Goal: Check status: Check status

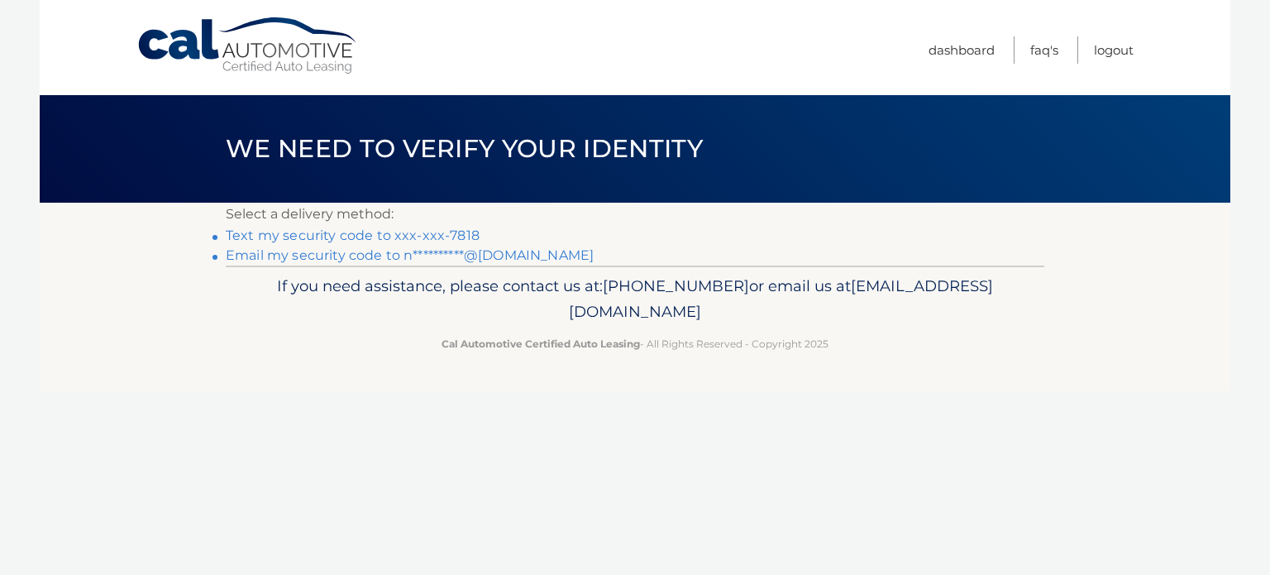
click at [440, 236] on link "Text my security code to xxx-xxx-7818" at bounding box center [353, 235] width 254 height 16
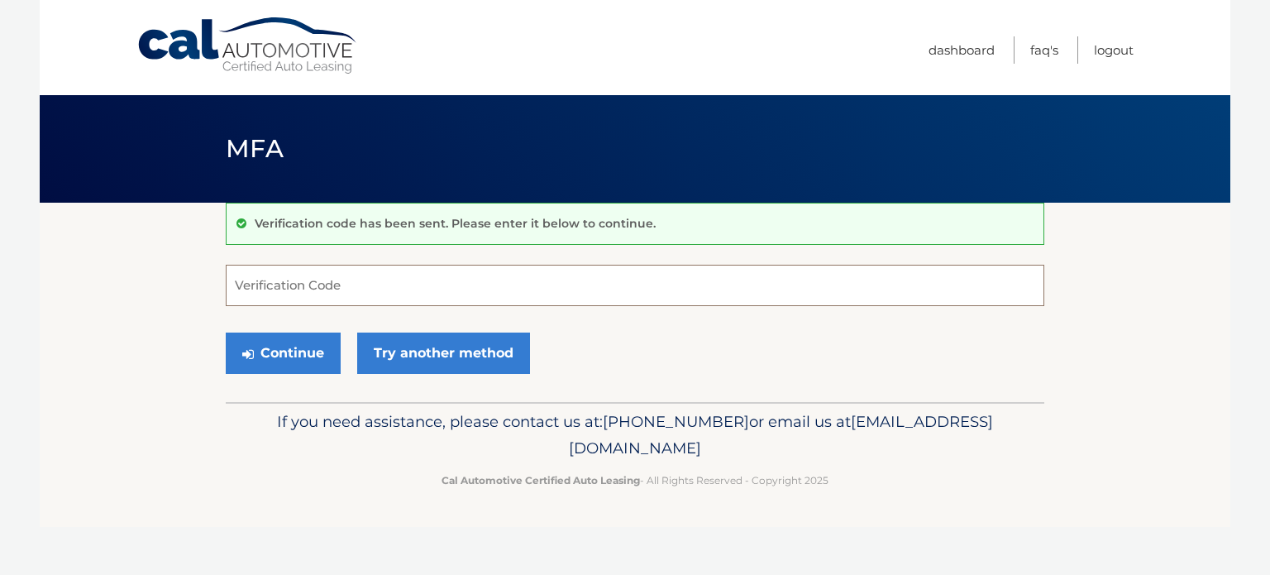
click at [288, 298] on input "Verification Code" at bounding box center [635, 285] width 819 height 41
type input "211258"
click at [289, 346] on button "Continue" at bounding box center [283, 352] width 115 height 41
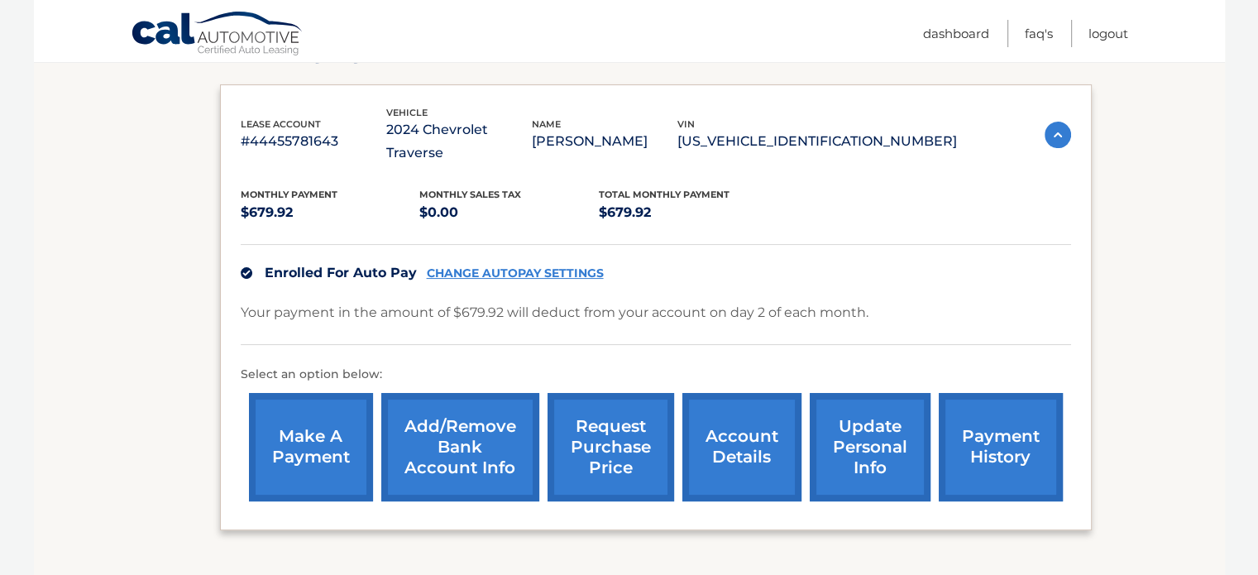
scroll to position [261, 0]
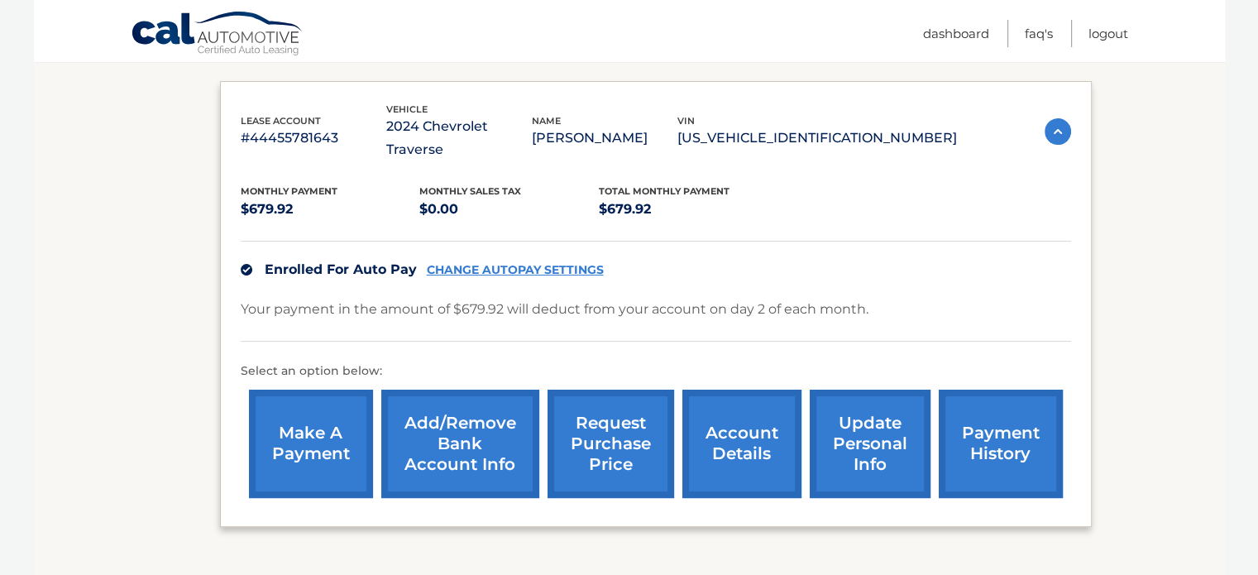
click at [1014, 407] on link "payment history" at bounding box center [1001, 443] width 124 height 108
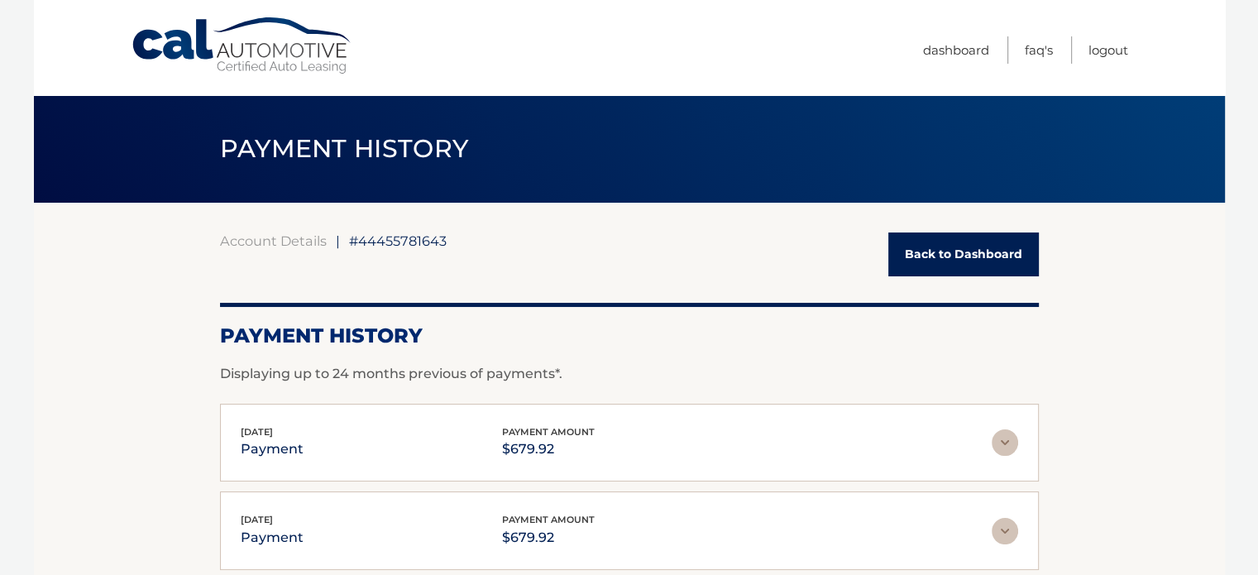
click at [1007, 432] on img at bounding box center [1004, 442] width 26 height 26
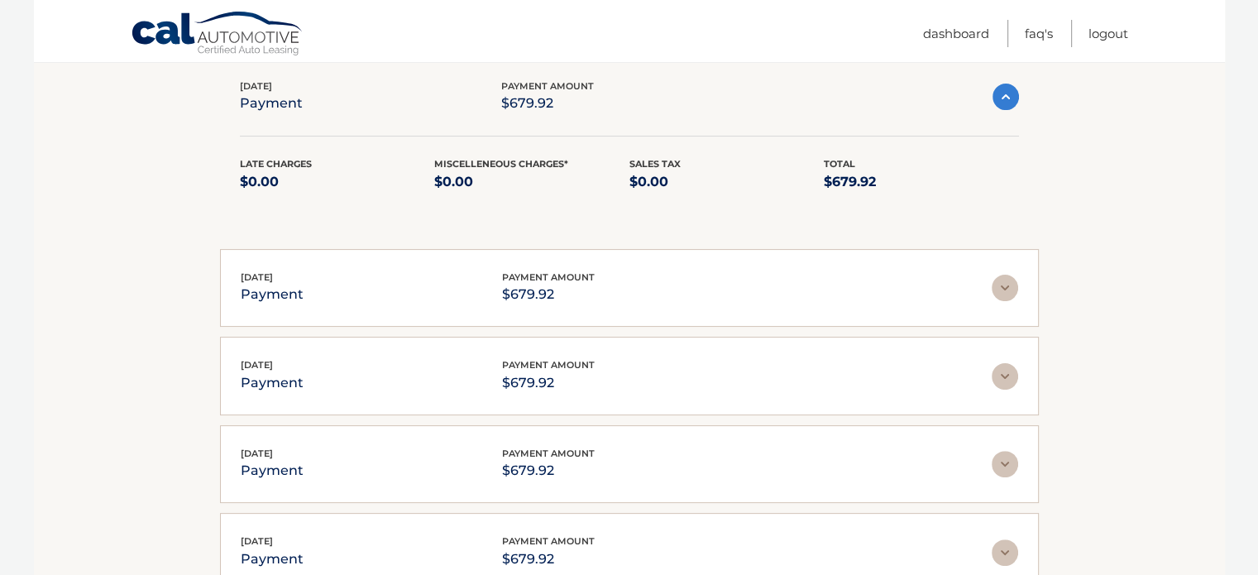
scroll to position [344, 0]
click at [1005, 372] on img at bounding box center [1004, 377] width 26 height 26
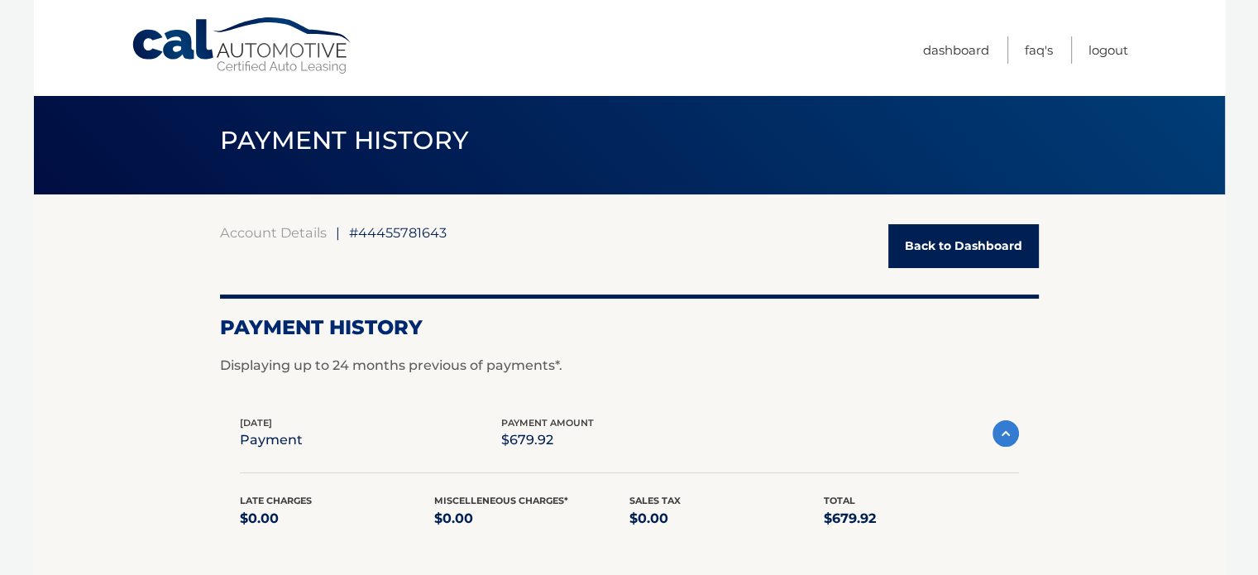
scroll to position [7, 0]
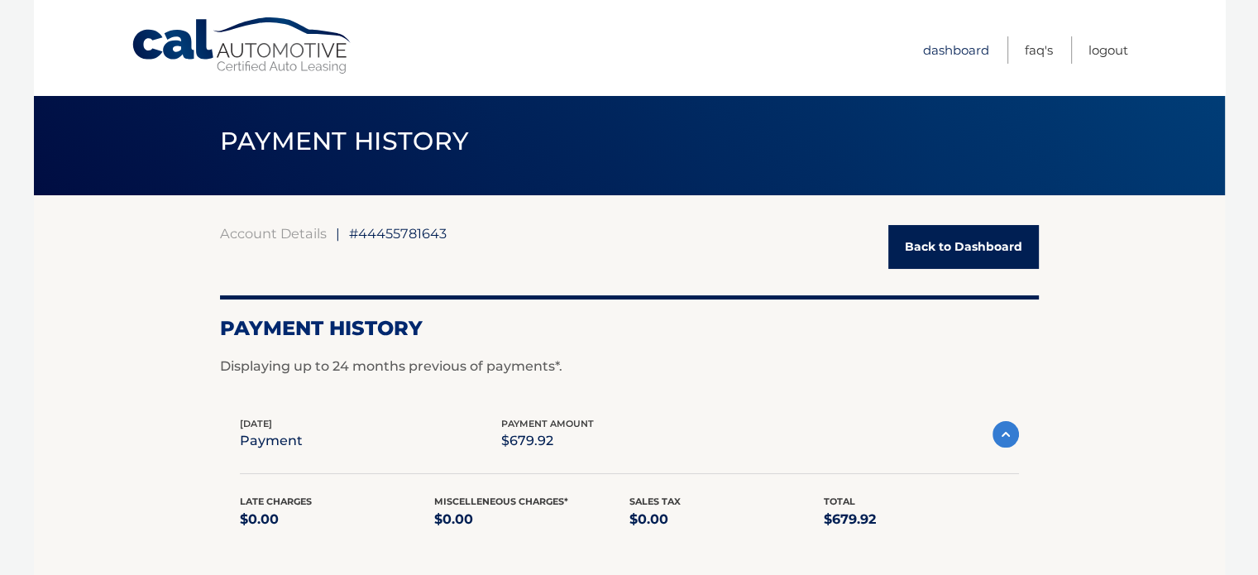
click at [939, 50] on link "Dashboard" at bounding box center [956, 49] width 66 height 27
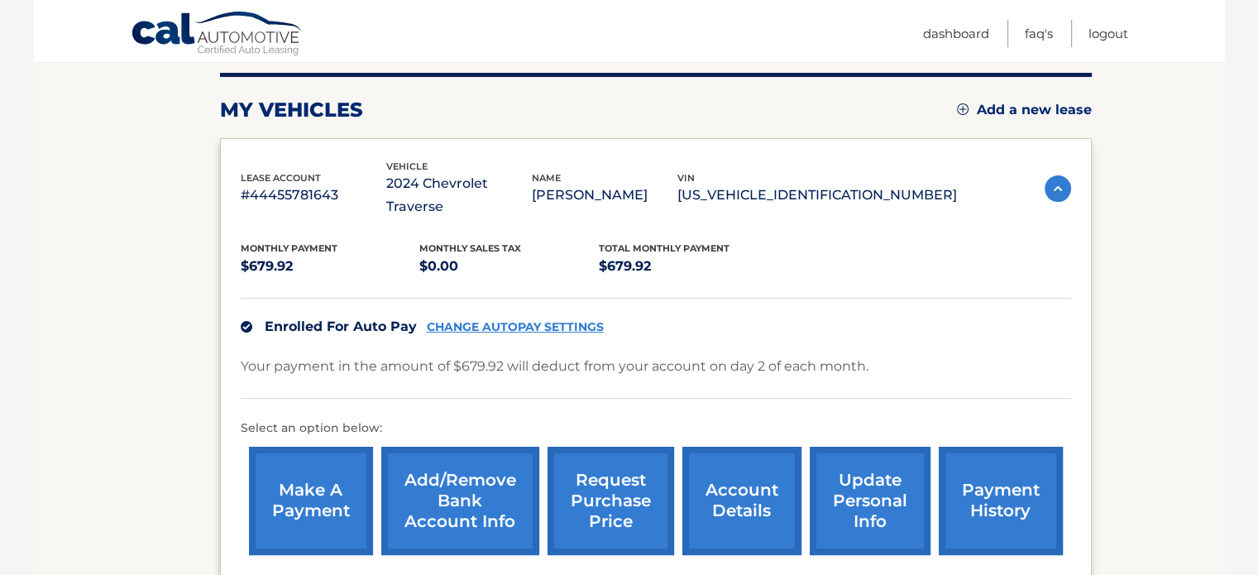
scroll to position [217, 0]
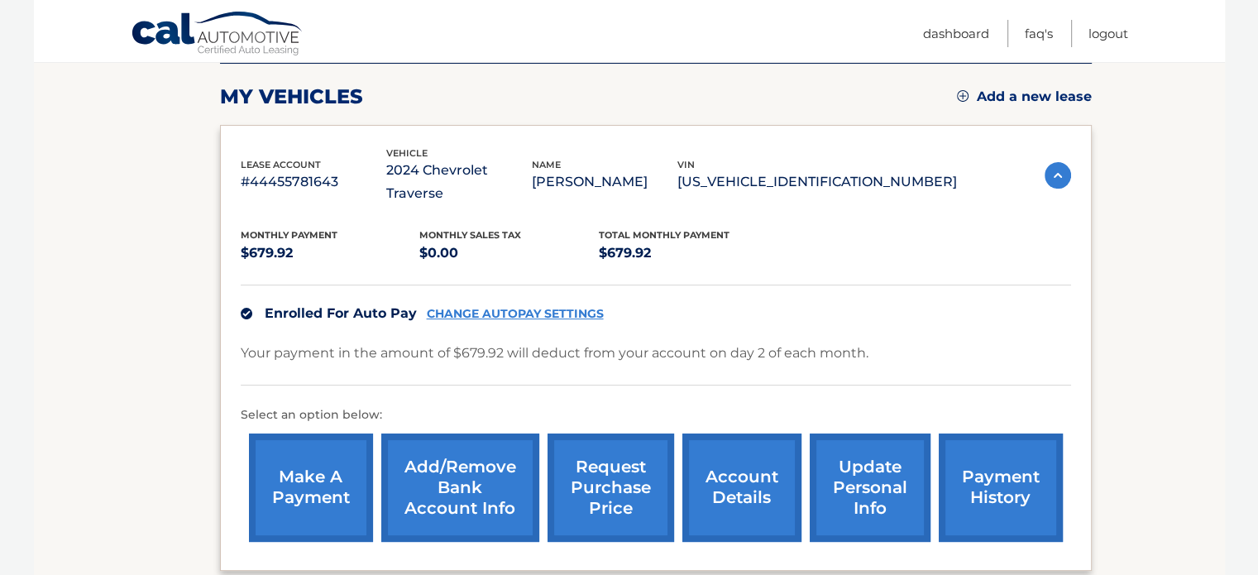
click at [741, 461] on link "account details" at bounding box center [741, 487] width 119 height 108
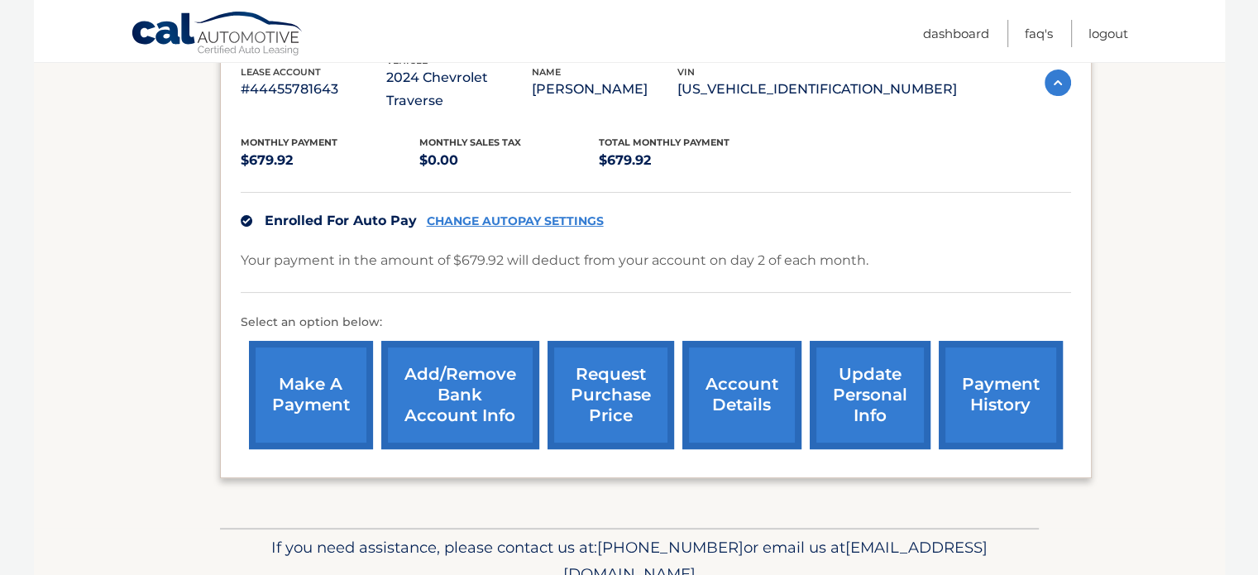
scroll to position [362, 0]
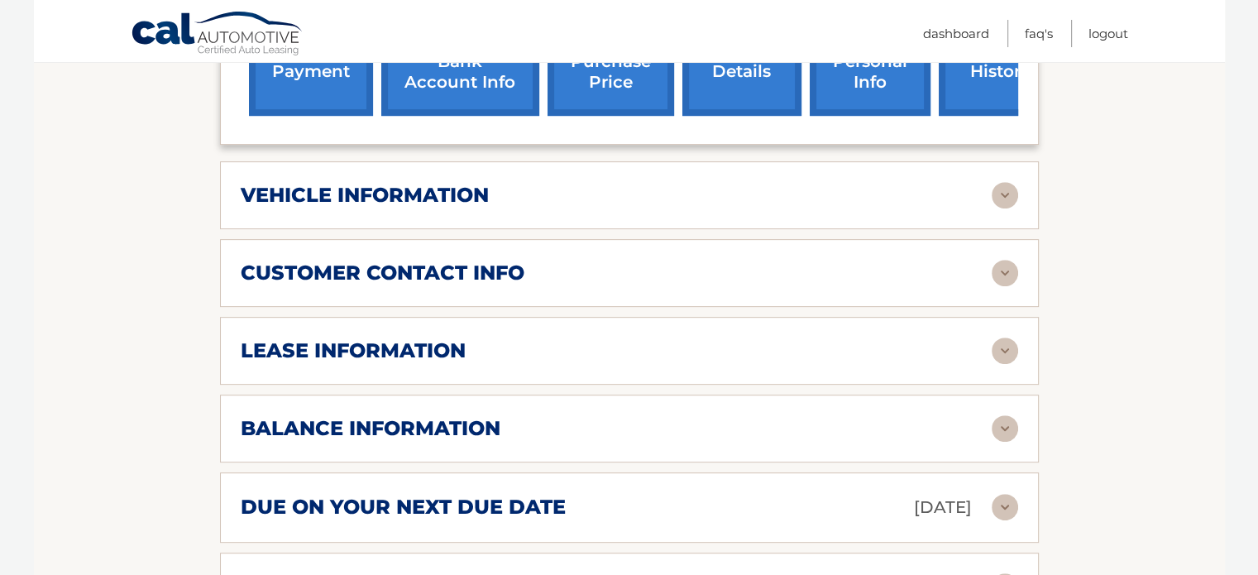
scroll to position [701, 0]
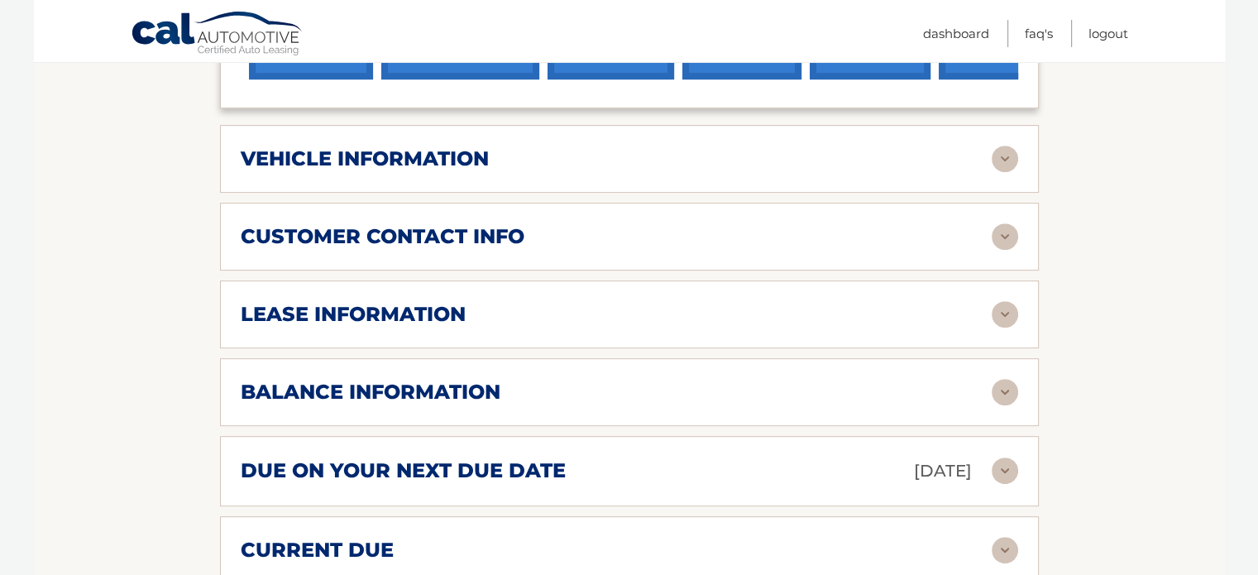
click at [1006, 379] on img at bounding box center [1004, 392] width 26 height 26
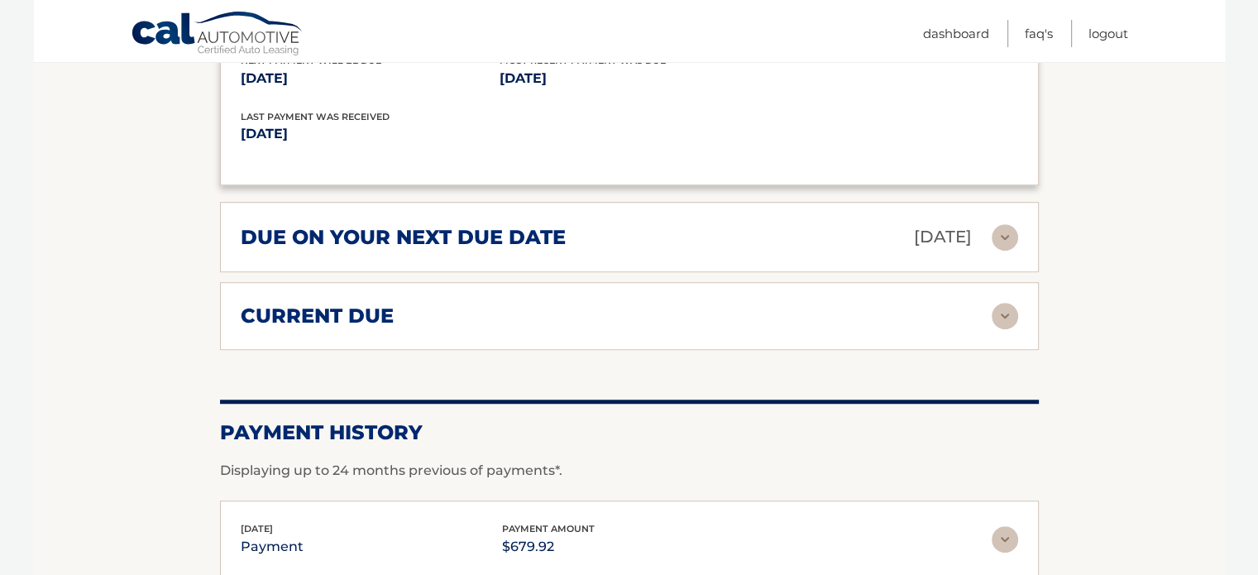
scroll to position [1167, 0]
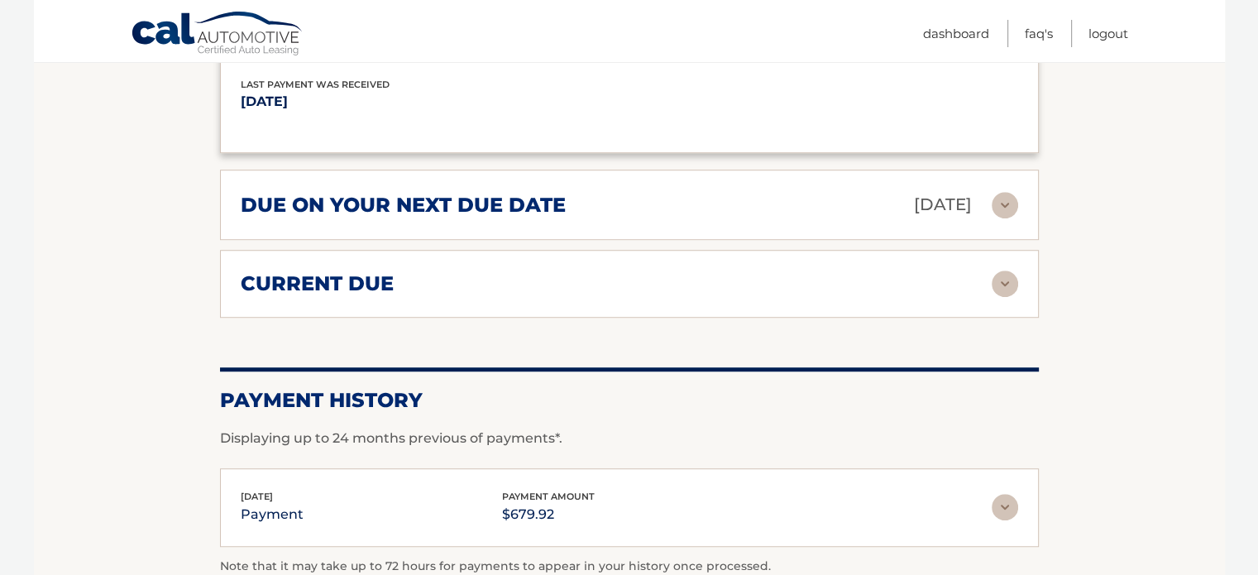
click at [1003, 270] on img at bounding box center [1004, 283] width 26 height 26
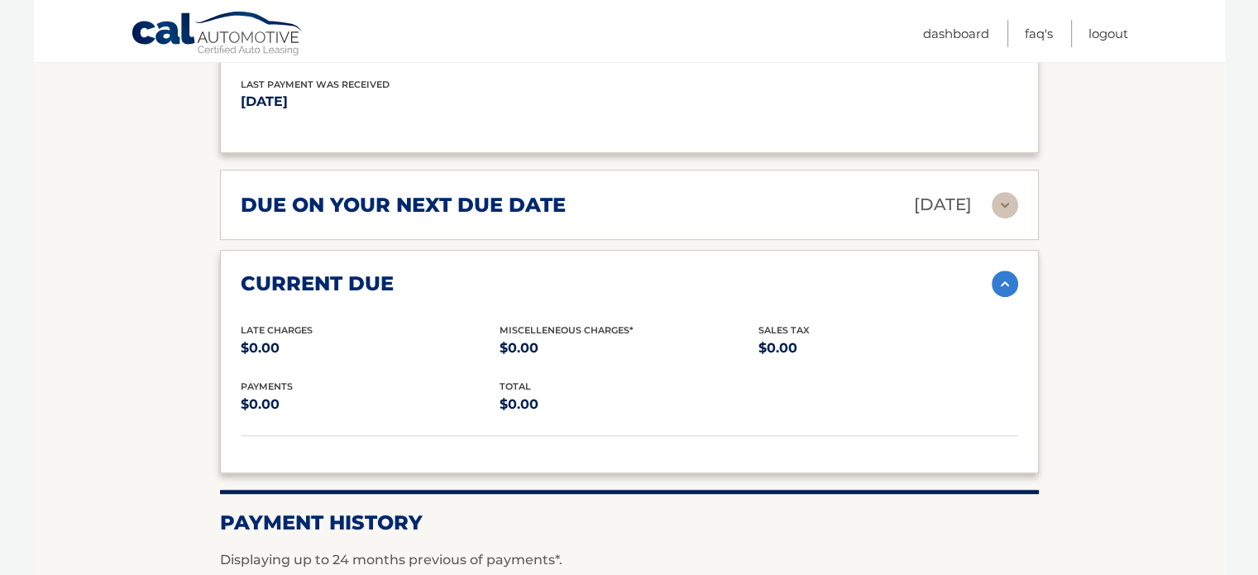
click at [1004, 192] on img at bounding box center [1004, 205] width 26 height 26
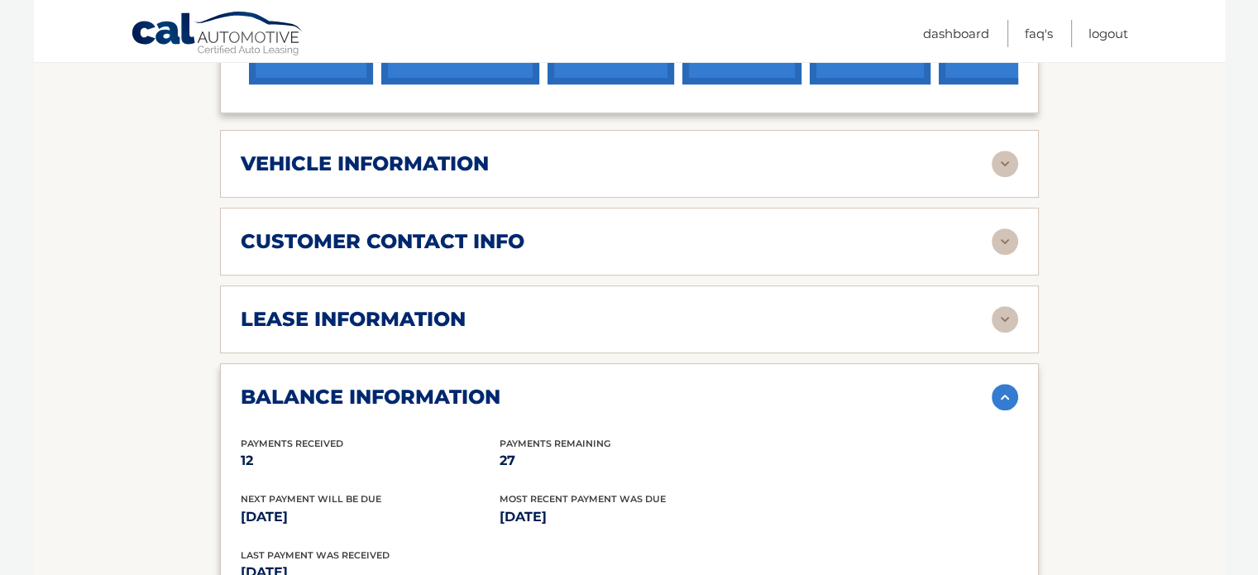
scroll to position [365, 0]
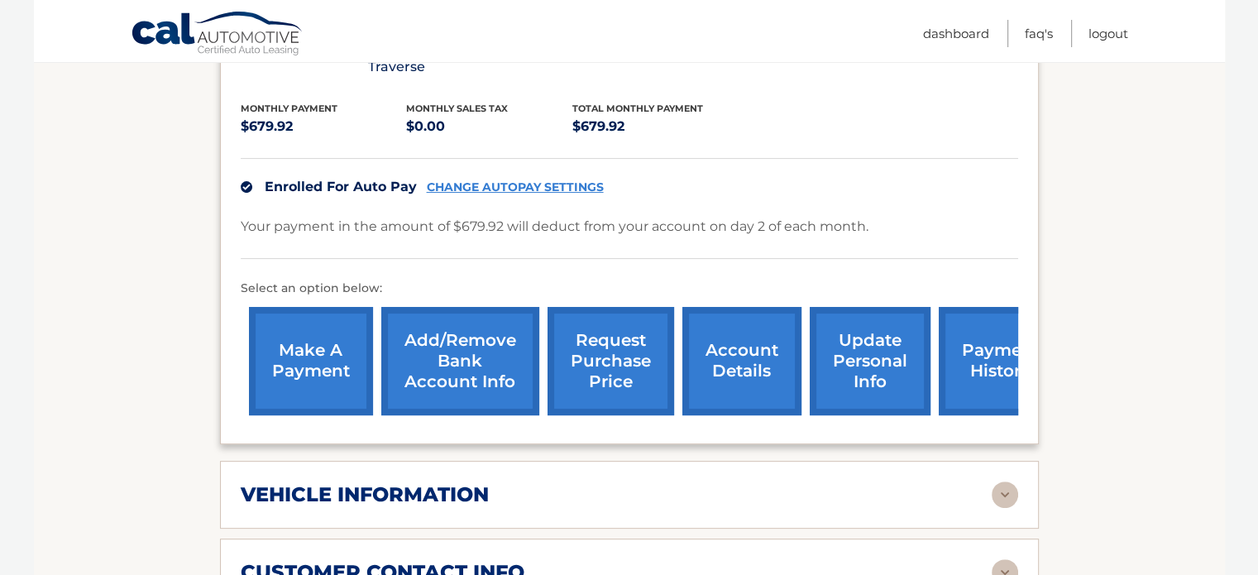
click at [985, 322] on link "payment history" at bounding box center [1001, 361] width 124 height 108
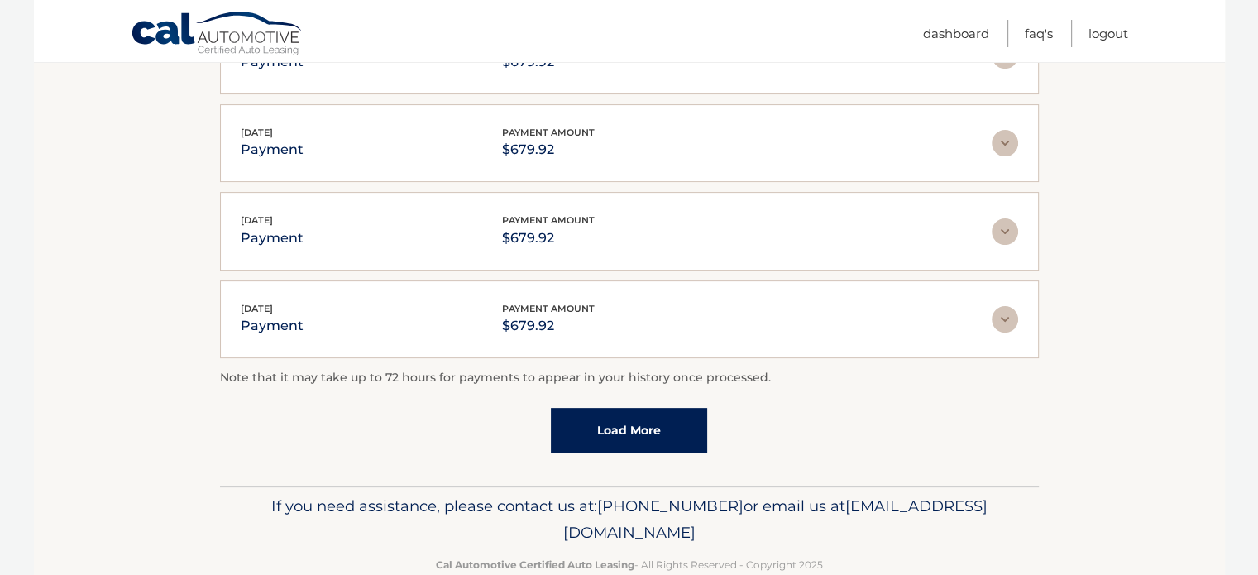
scroll to position [507, 0]
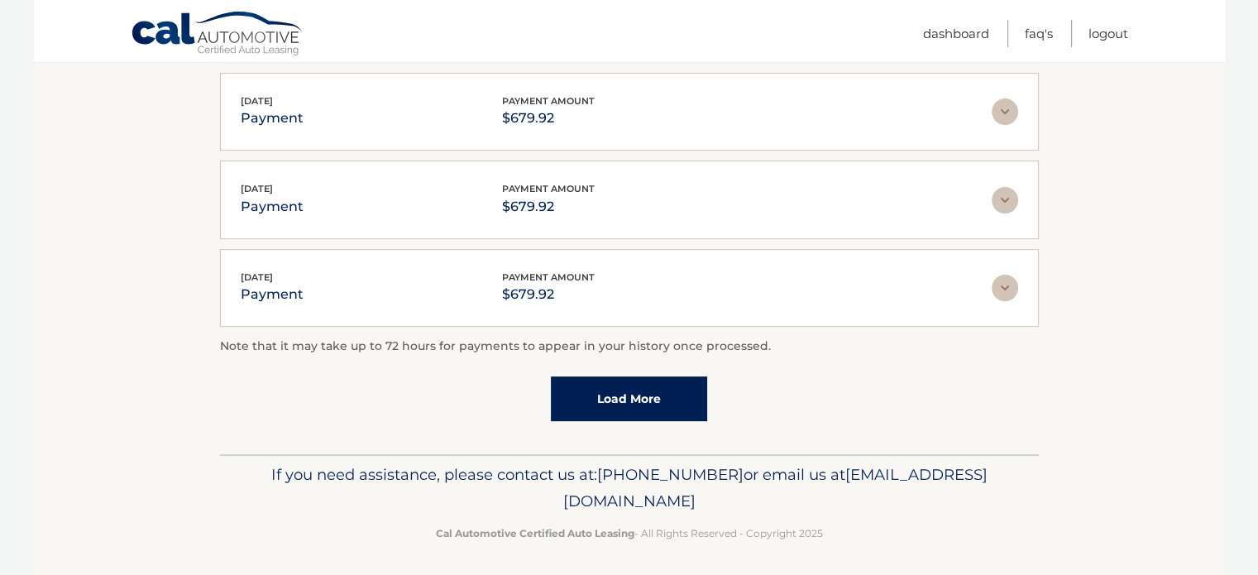
click at [649, 385] on link "Load More" at bounding box center [629, 398] width 156 height 45
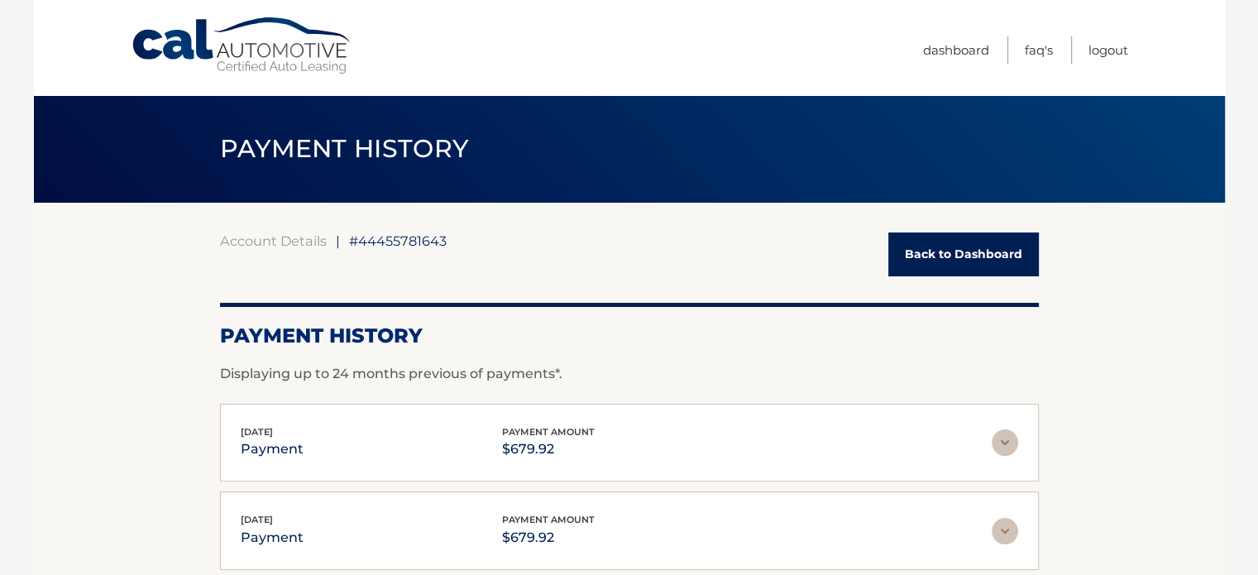
scroll to position [0, 0]
click at [1032, 45] on link "FAQ's" at bounding box center [1039, 49] width 28 height 27
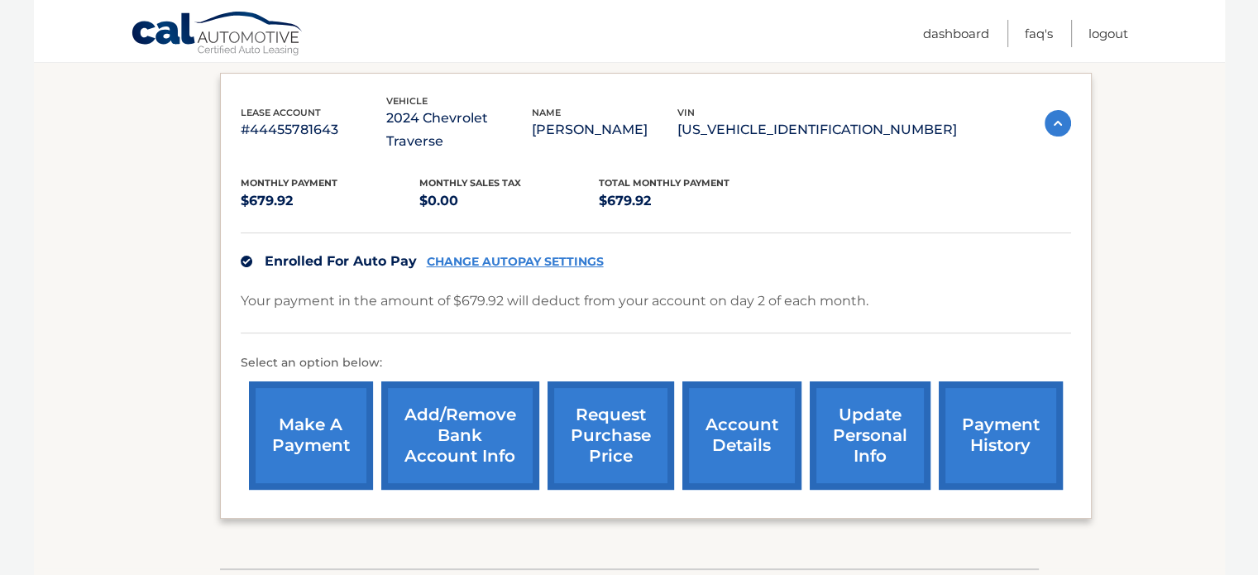
scroll to position [277, 0]
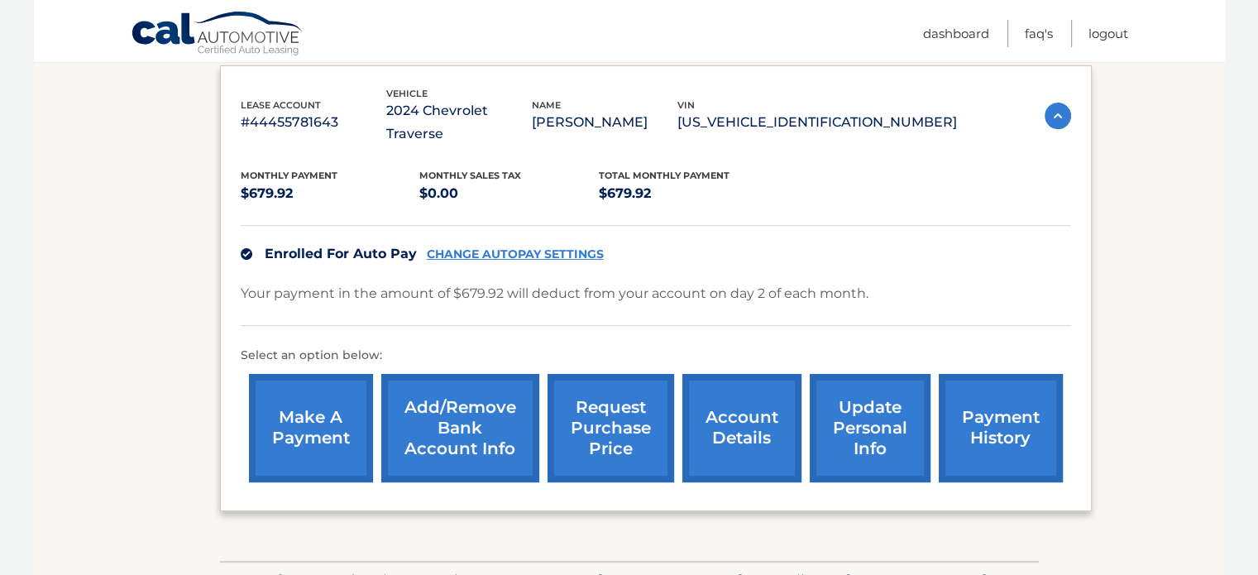
click at [958, 379] on link "payment history" at bounding box center [1001, 428] width 124 height 108
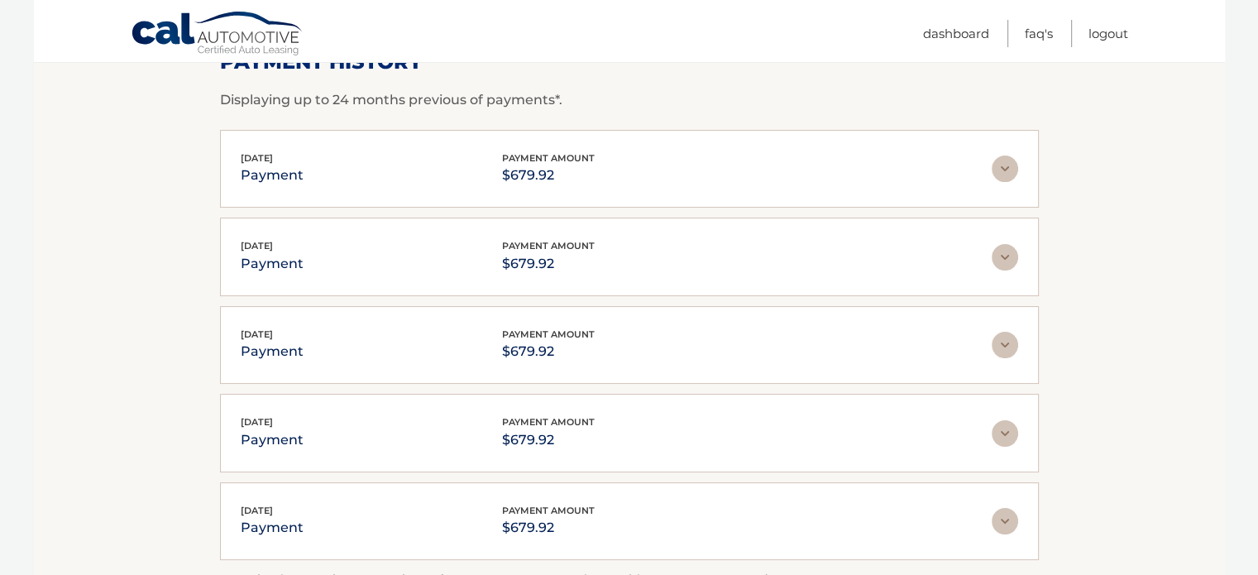
scroll to position [275, 0]
click at [1002, 170] on img at bounding box center [1004, 168] width 26 height 26
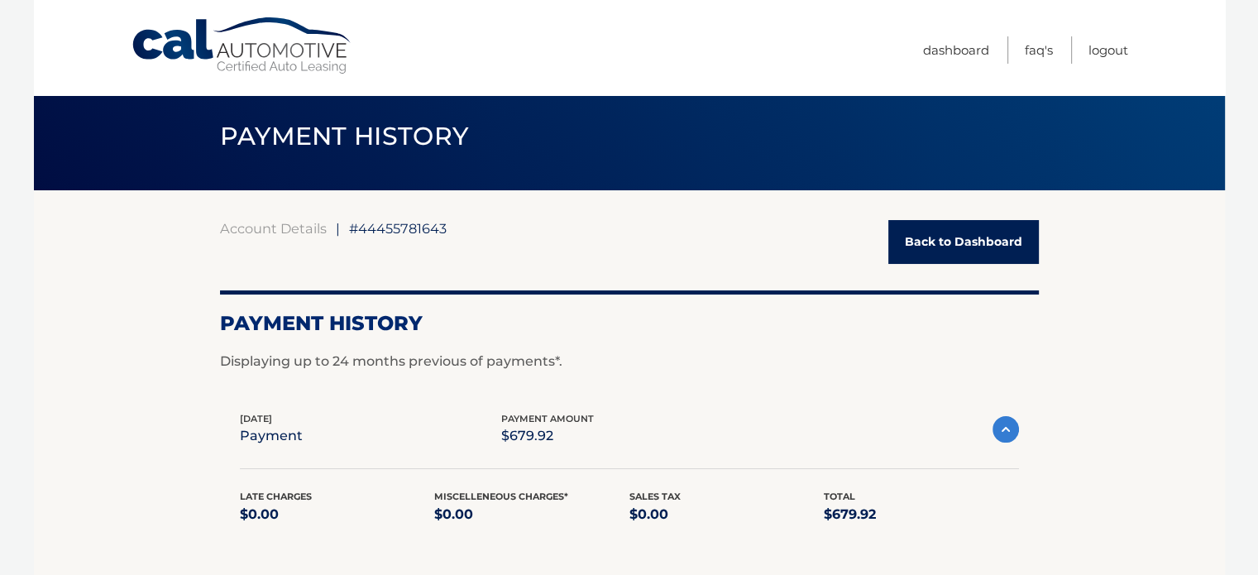
scroll to position [13, 0]
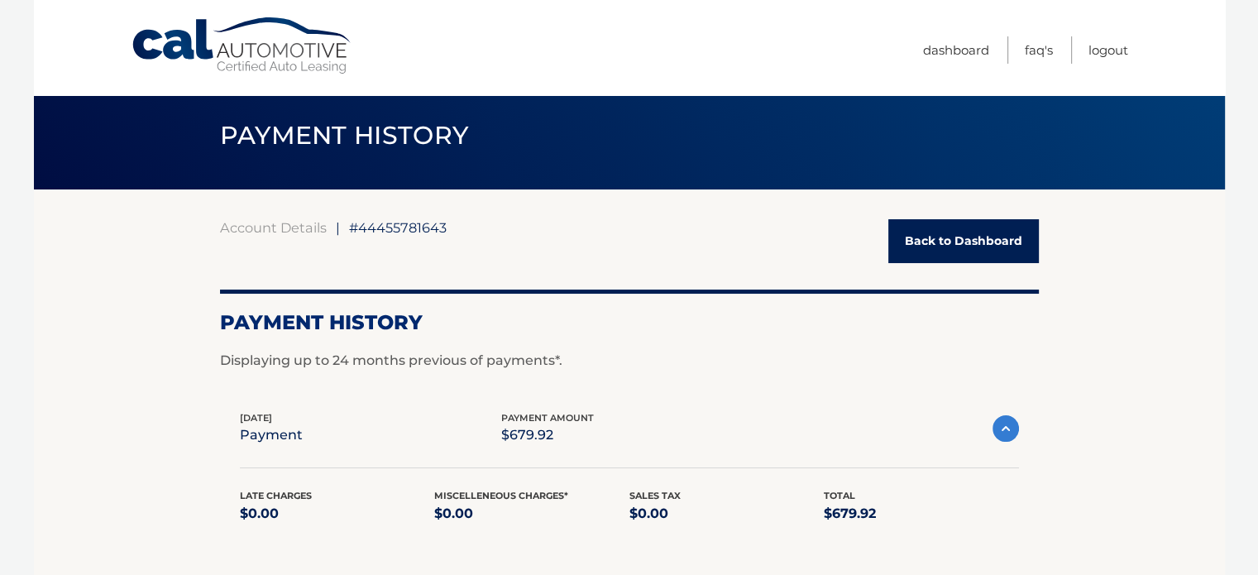
click at [1005, 432] on img at bounding box center [1005, 428] width 26 height 26
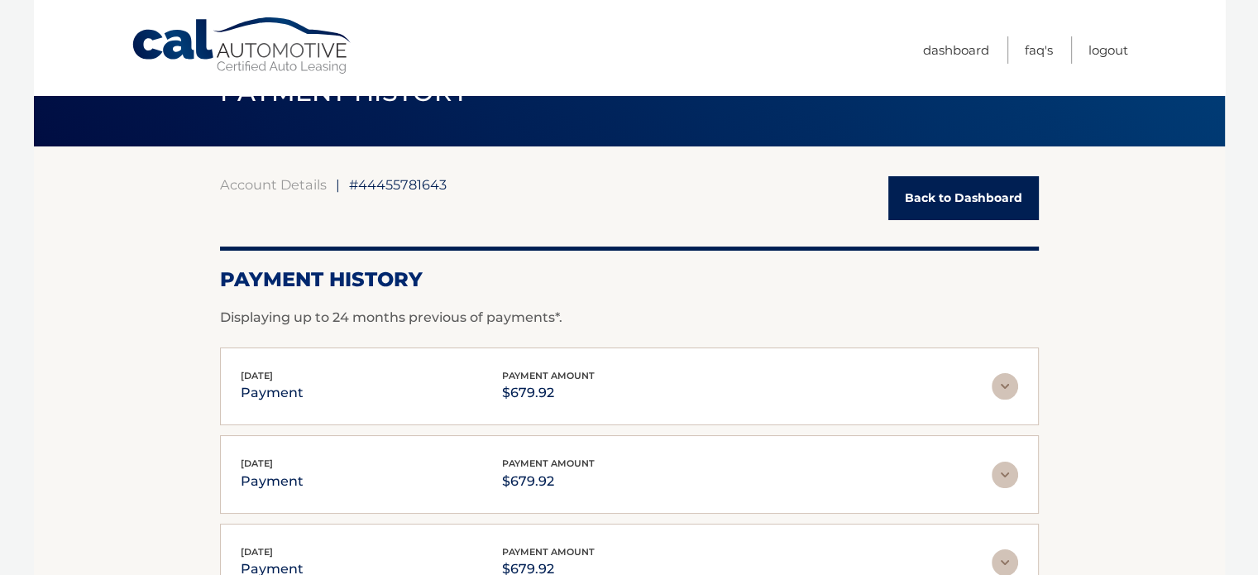
scroll to position [0, 0]
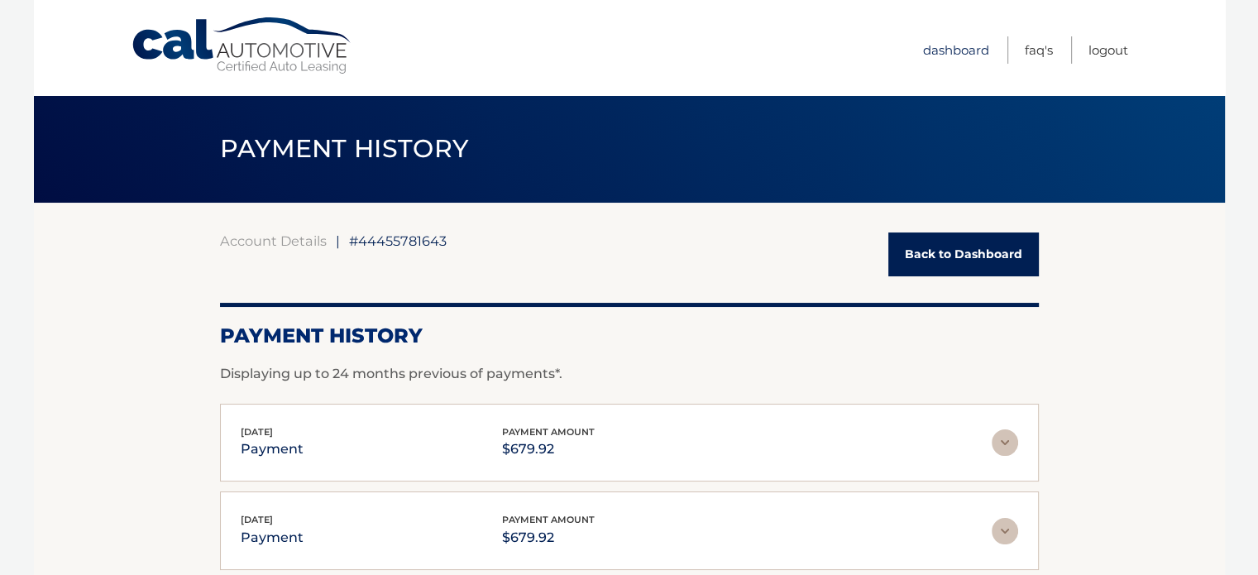
click at [927, 52] on link "Dashboard" at bounding box center [956, 49] width 66 height 27
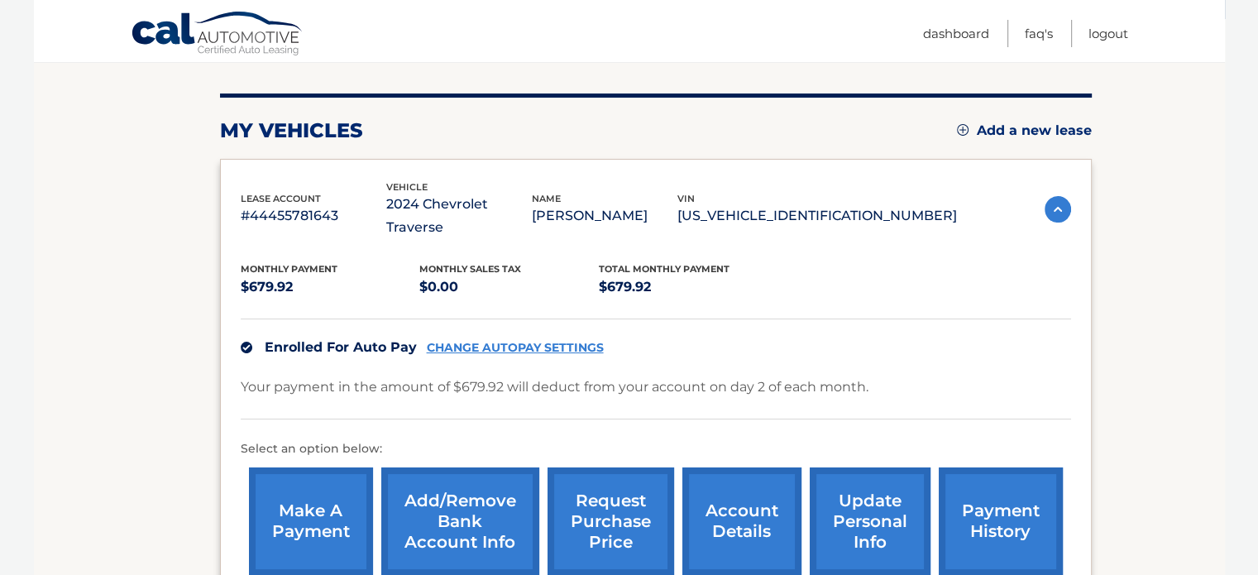
scroll to position [190, 0]
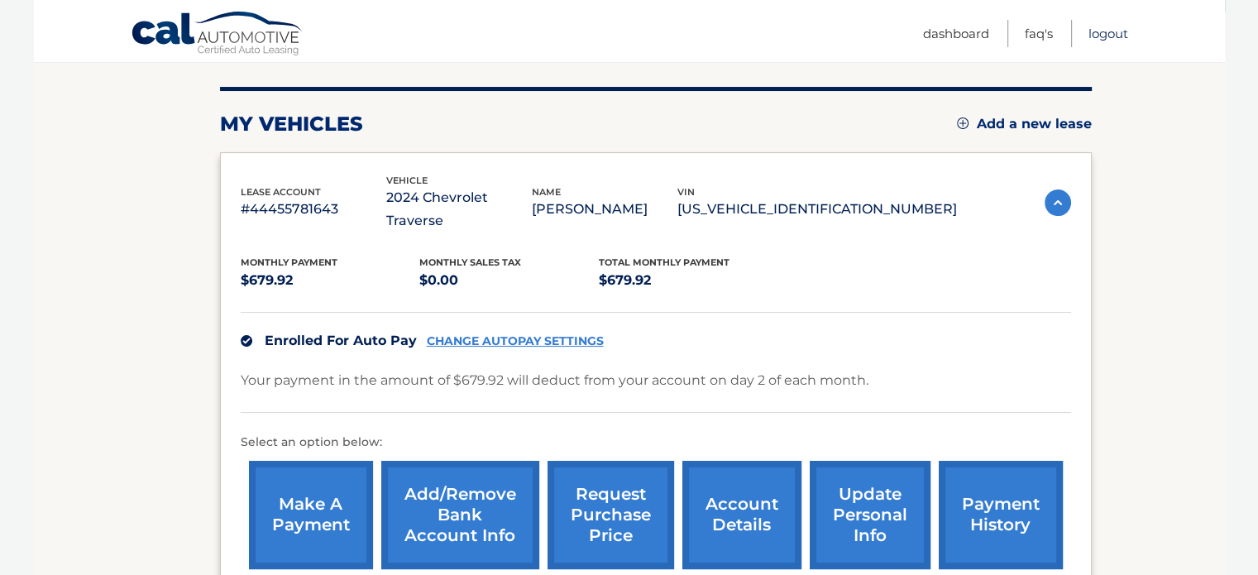
click at [1088, 22] on link "Logout" at bounding box center [1108, 33] width 40 height 27
